Goal: Find specific page/section: Find specific page/section

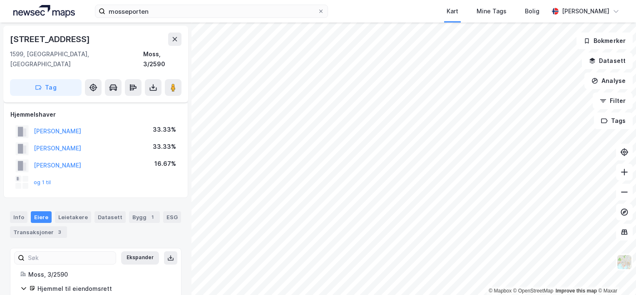
scroll to position [65, 0]
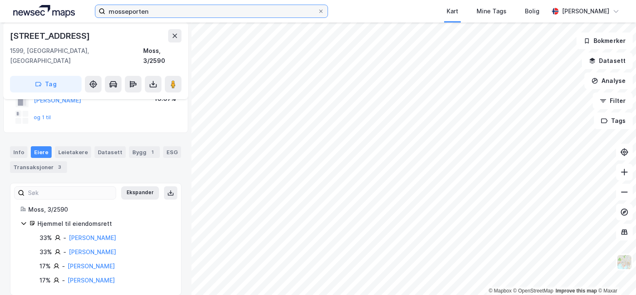
click at [152, 10] on input "mosseporten" at bounding box center [211, 11] width 212 height 12
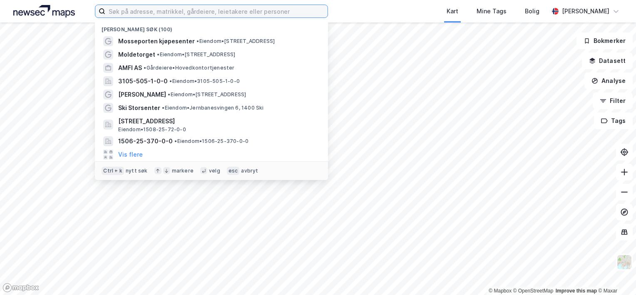
click at [134, 12] on input at bounding box center [216, 11] width 222 height 12
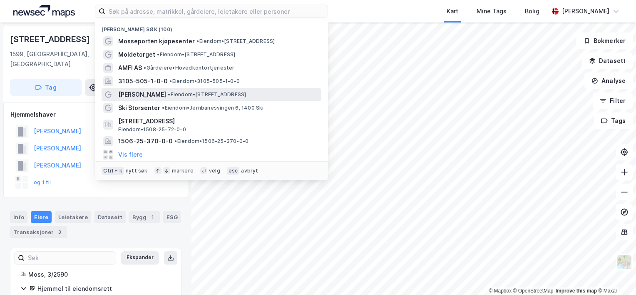
click at [176, 94] on span "• Eiendom • [STREET_ADDRESS]" at bounding box center [207, 94] width 78 height 7
